Goal: Check status: Check status

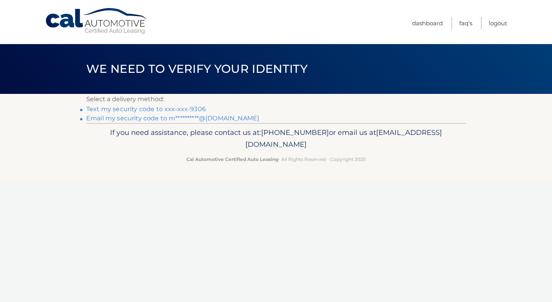
click at [179, 107] on link "Text my security code to xxx-xxx-9306" at bounding box center [146, 108] width 120 height 7
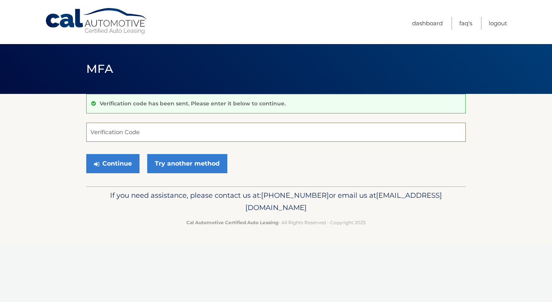
click at [161, 127] on input "Verification Code" at bounding box center [275, 132] width 379 height 19
type input "095788"
click at [118, 162] on button "Continue" at bounding box center [112, 163] width 53 height 19
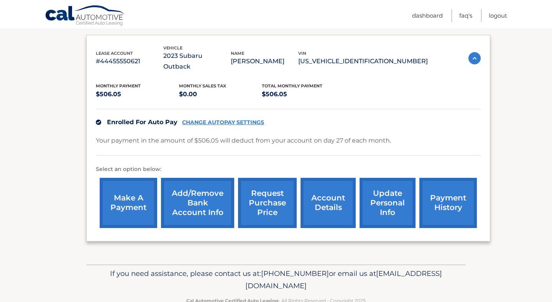
scroll to position [127, 0]
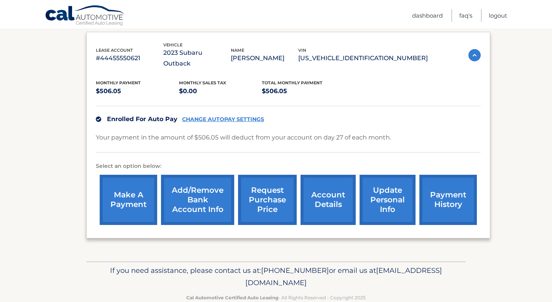
click at [354, 132] on p "Your payment in the amount of $506.05 will deduct from your account on day 27 o…" at bounding box center [243, 137] width 295 height 11
click at [389, 132] on p "Your payment in the amount of $506.05 will deduct from your account on day 27 o…" at bounding box center [243, 137] width 295 height 11
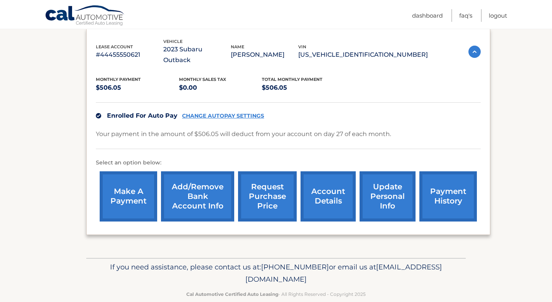
scroll to position [133, 0]
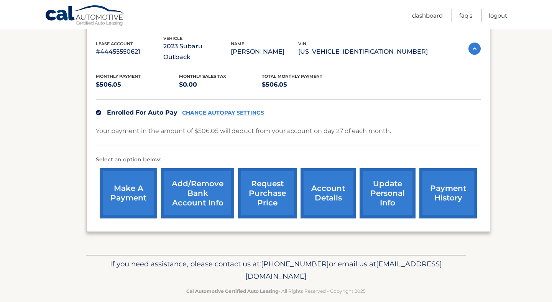
click at [365, 126] on p "Your payment in the amount of $506.05 will deduct from your account on day 27 o…" at bounding box center [243, 131] width 295 height 11
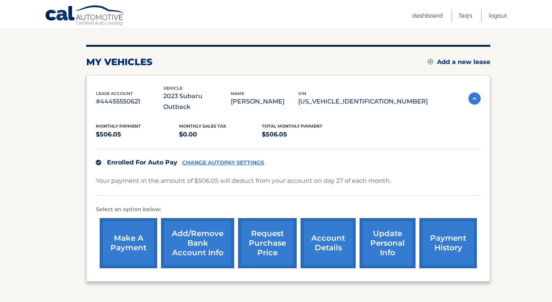
scroll to position [85, 0]
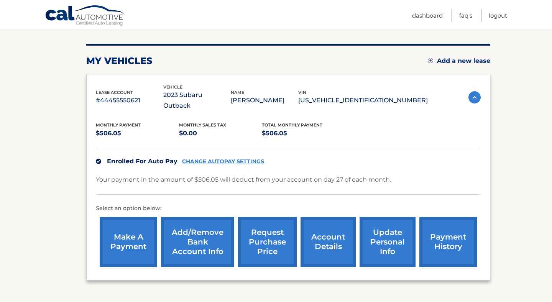
click at [337, 232] on link "account details" at bounding box center [327, 242] width 55 height 50
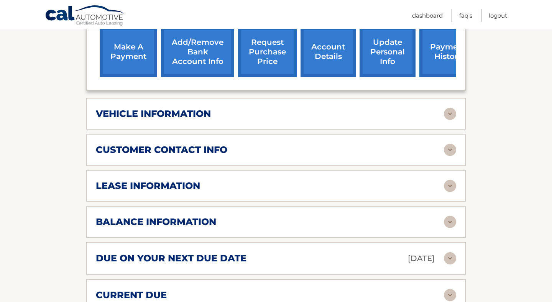
scroll to position [285, 0]
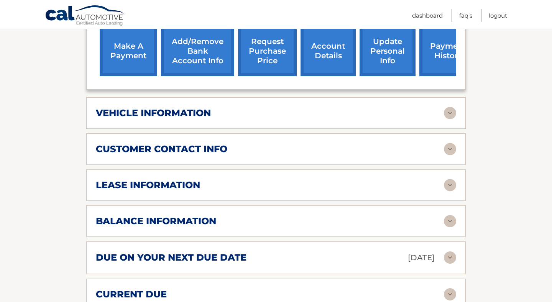
click at [449, 179] on img at bounding box center [450, 185] width 12 height 12
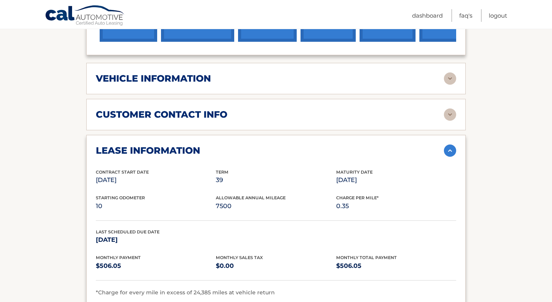
scroll to position [321, 0]
